Goal: Task Accomplishment & Management: Use online tool/utility

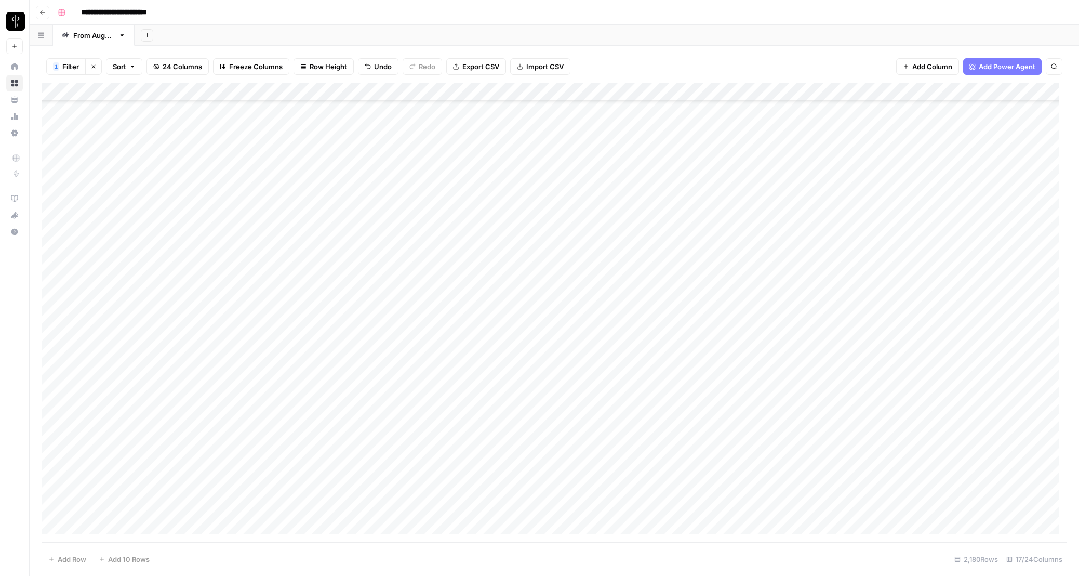
scroll to position [37903, 0]
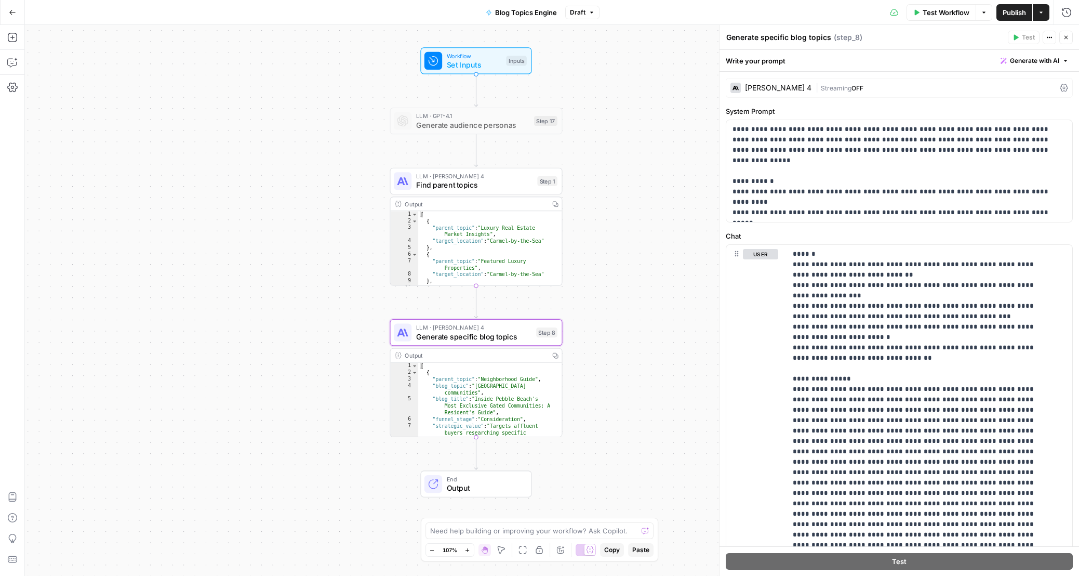
scroll to position [84, 0]
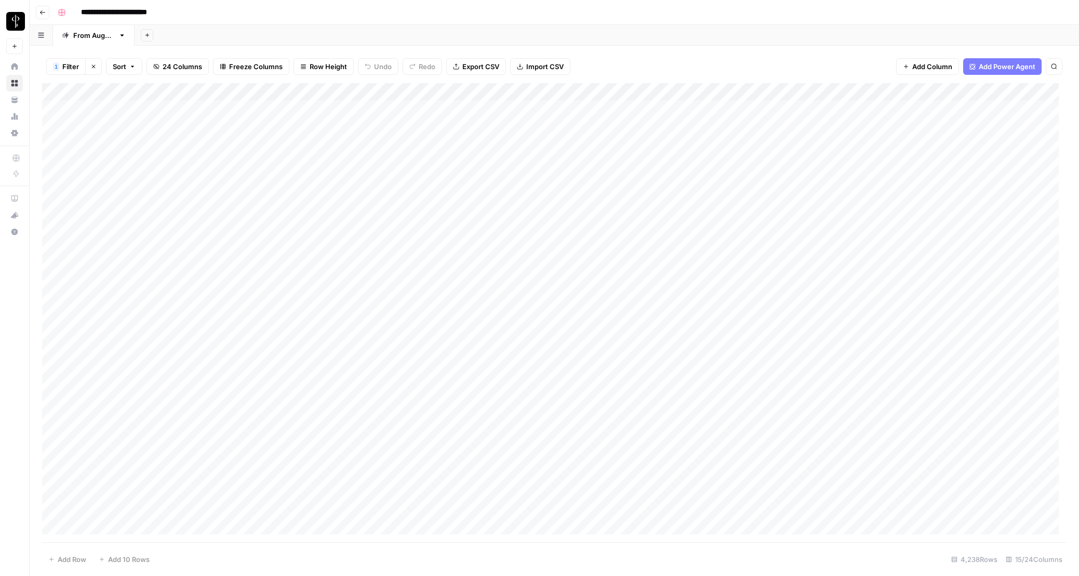
click at [93, 62] on button "Clear filters" at bounding box center [93, 66] width 17 height 17
click at [78, 71] on button "Filter" at bounding box center [65, 66] width 39 height 17
click at [105, 124] on input "text" at bounding box center [123, 121] width 114 height 10
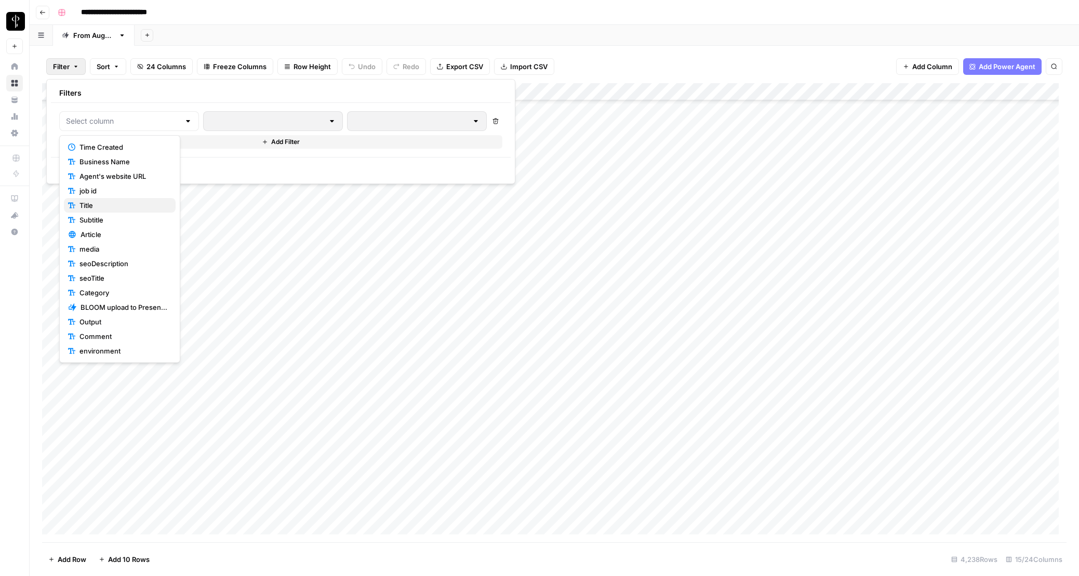
click at [116, 203] on span "Title" at bounding box center [123, 205] width 88 height 10
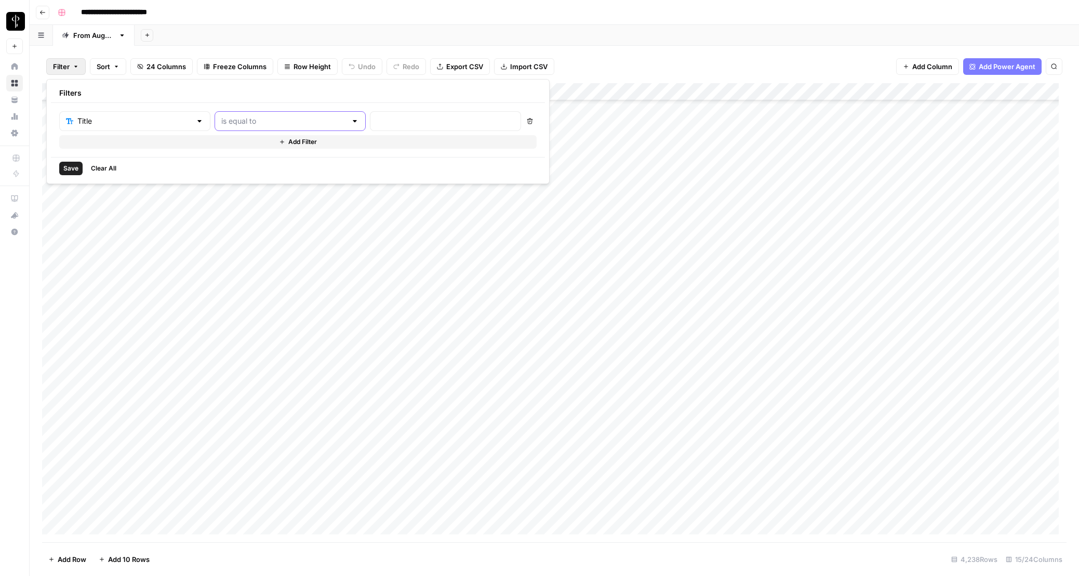
click at [240, 121] on input "text" at bounding box center [283, 121] width 125 height 10
click at [225, 175] on span "contains" at bounding box center [247, 176] width 102 height 10
type input "contains"
click at [377, 116] on input "text" at bounding box center [446, 121] width 138 height 10
type input "2023"
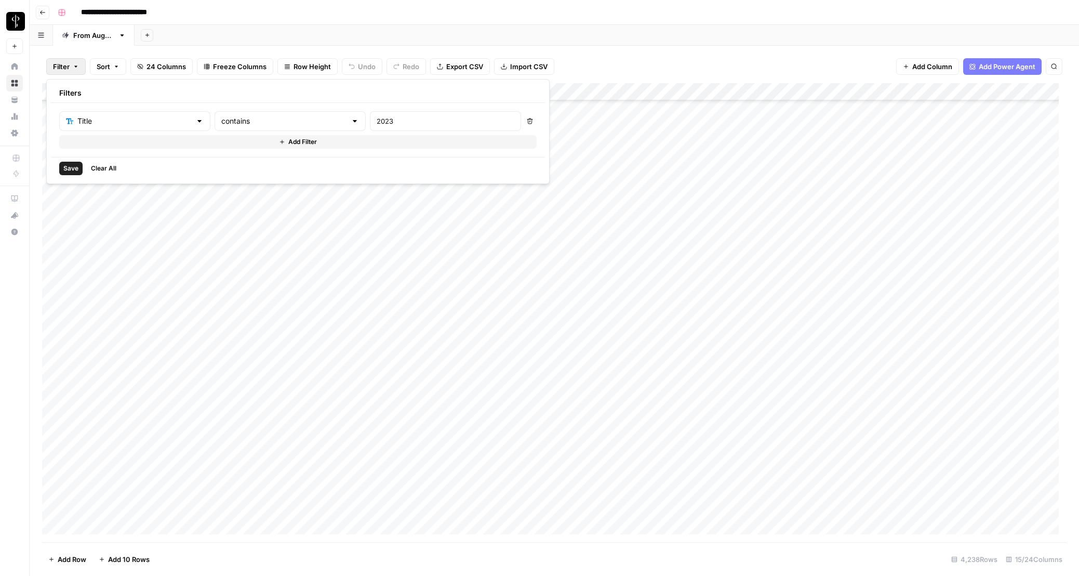
click at [66, 172] on span "Save" at bounding box center [70, 168] width 15 height 9
click at [592, 163] on div "Add Column" at bounding box center [554, 135] width 1024 height 105
drag, startPoint x: 643, startPoint y: 89, endPoint x: 781, endPoint y: 89, distance: 137.6
click at [780, 89] on div "Add Column" at bounding box center [554, 135] width 1024 height 105
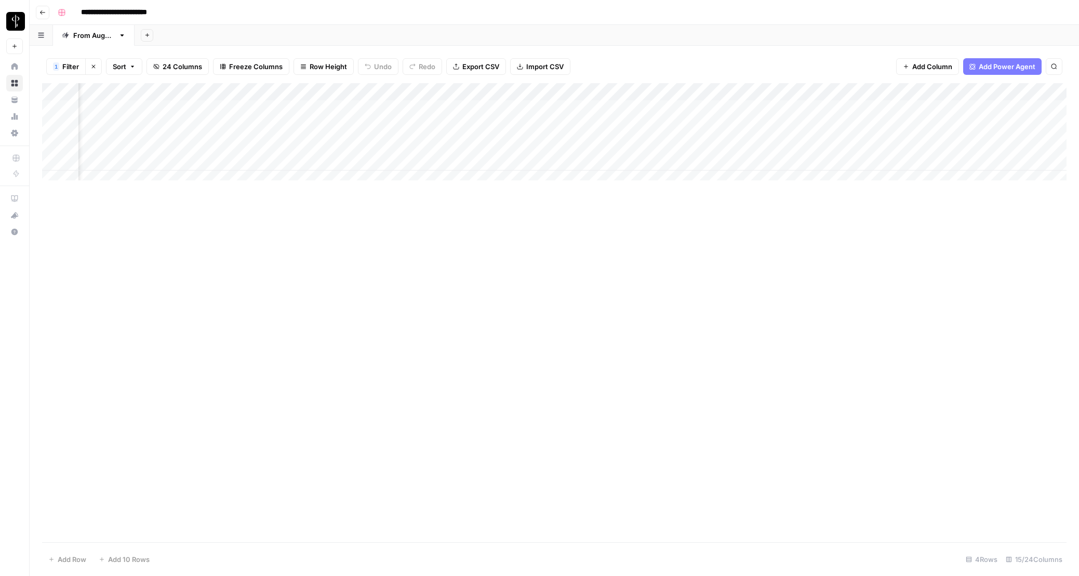
scroll to position [0, 467]
click at [600, 160] on div "Add Column" at bounding box center [554, 135] width 1024 height 105
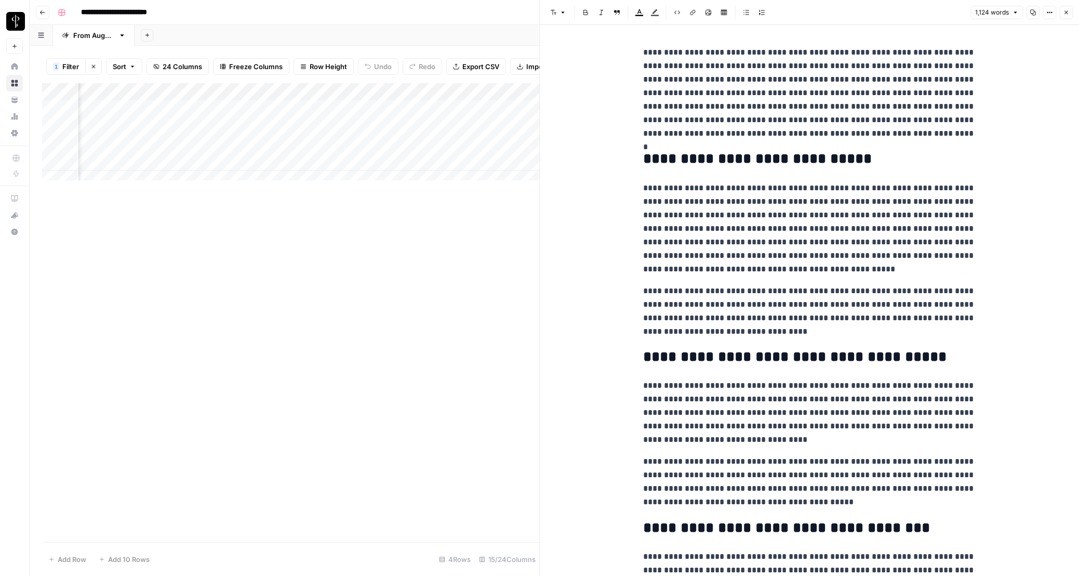
drag, startPoint x: 1065, startPoint y: 12, endPoint x: 1057, endPoint y: 19, distance: 10.7
click at [1065, 12] on icon "button" at bounding box center [1066, 12] width 6 height 6
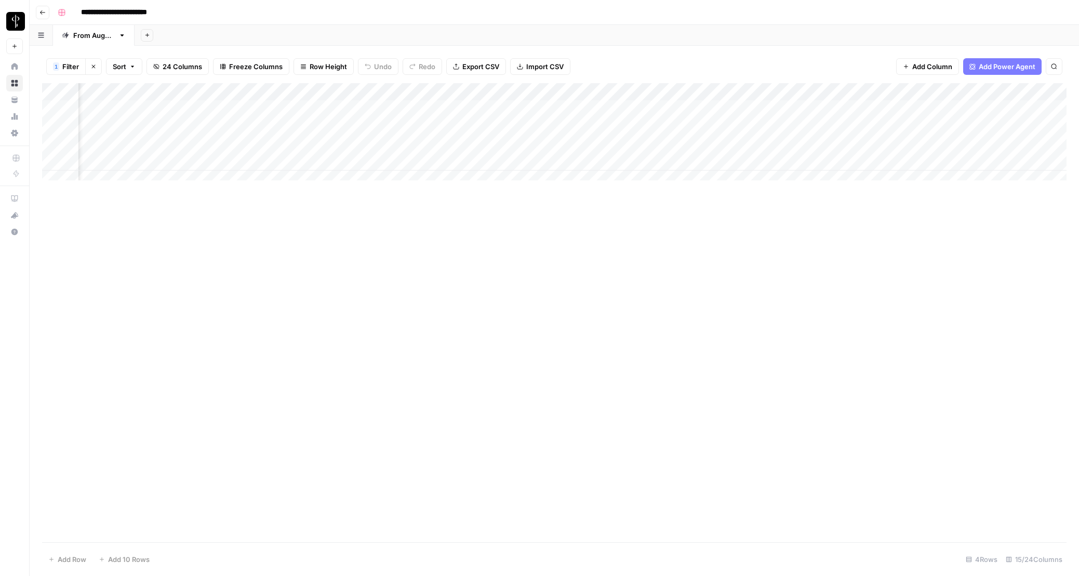
scroll to position [0, 437]
click at [499, 160] on div "Add Column" at bounding box center [554, 135] width 1024 height 105
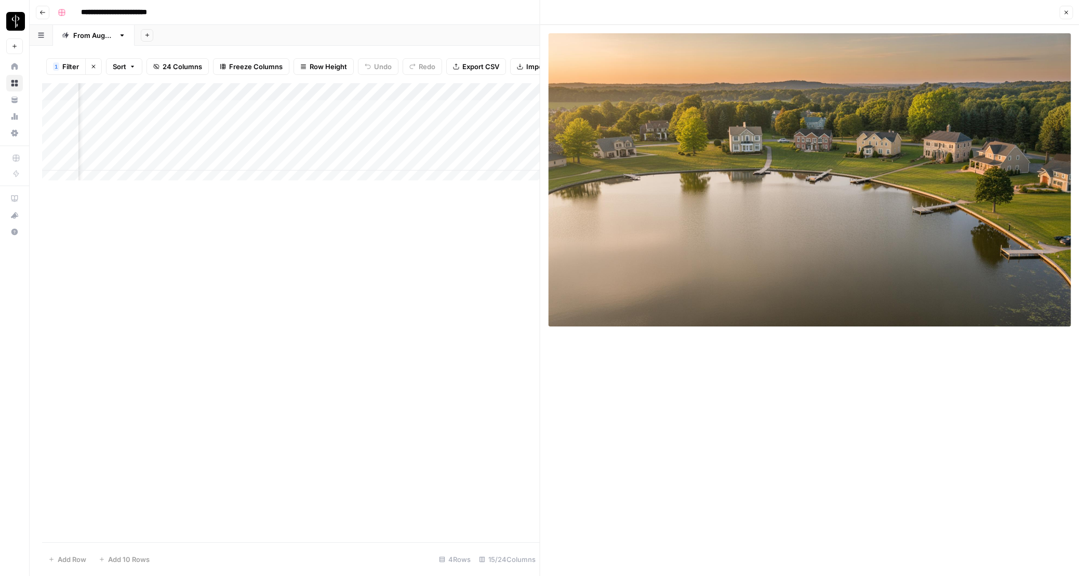
click at [1068, 12] on span "Close" at bounding box center [1068, 12] width 1 height 1
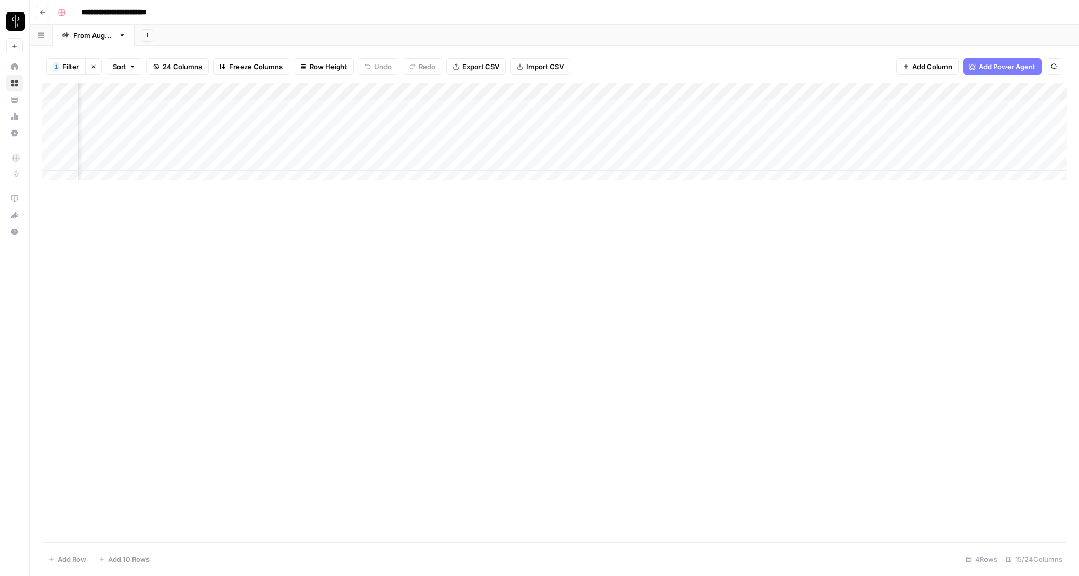
click at [742, 161] on div "Add Column" at bounding box center [554, 135] width 1024 height 105
click at [278, 162] on div "Add Column" at bounding box center [554, 135] width 1024 height 105
click at [192, 165] on div "Add Column" at bounding box center [554, 135] width 1024 height 105
